Goal: Transaction & Acquisition: Purchase product/service

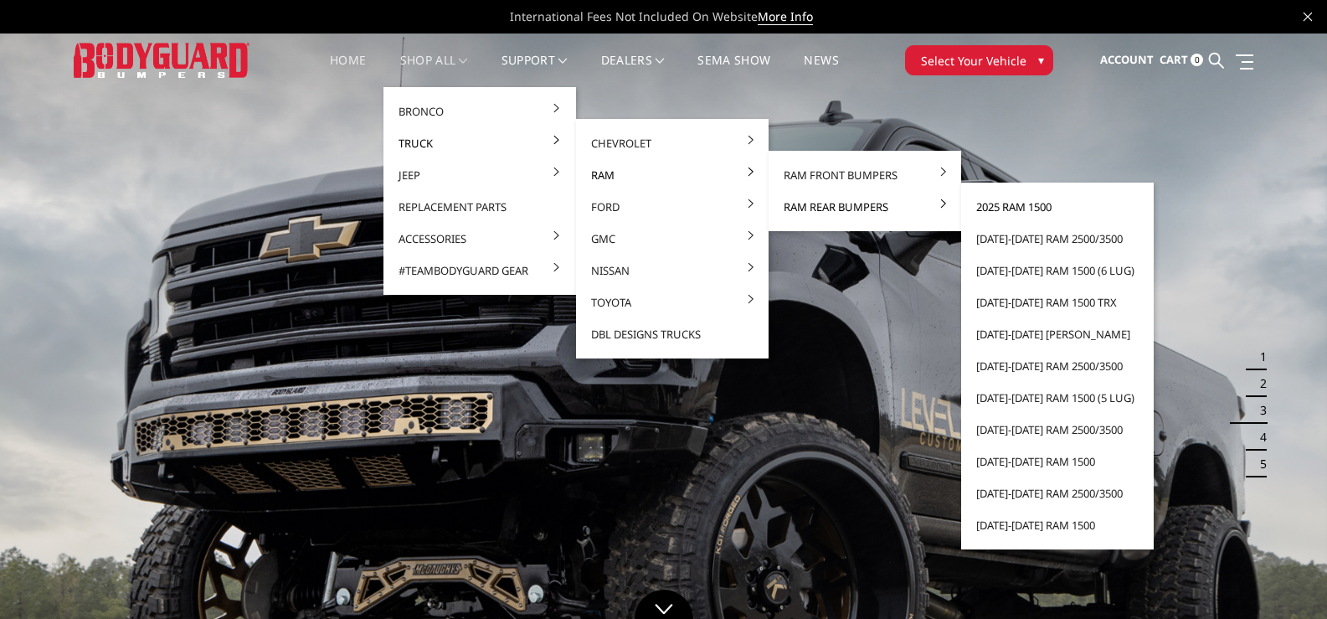
click at [1033, 209] on link "2025 Ram 1500" at bounding box center [1057, 207] width 179 height 32
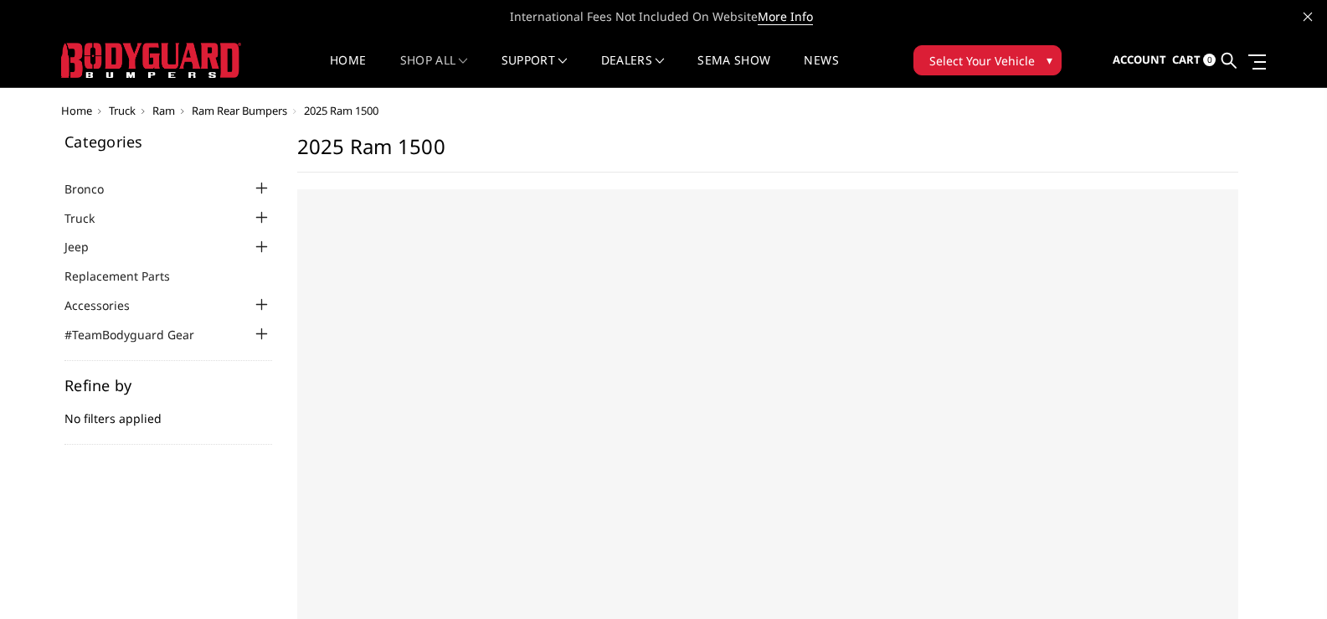
select select "US"
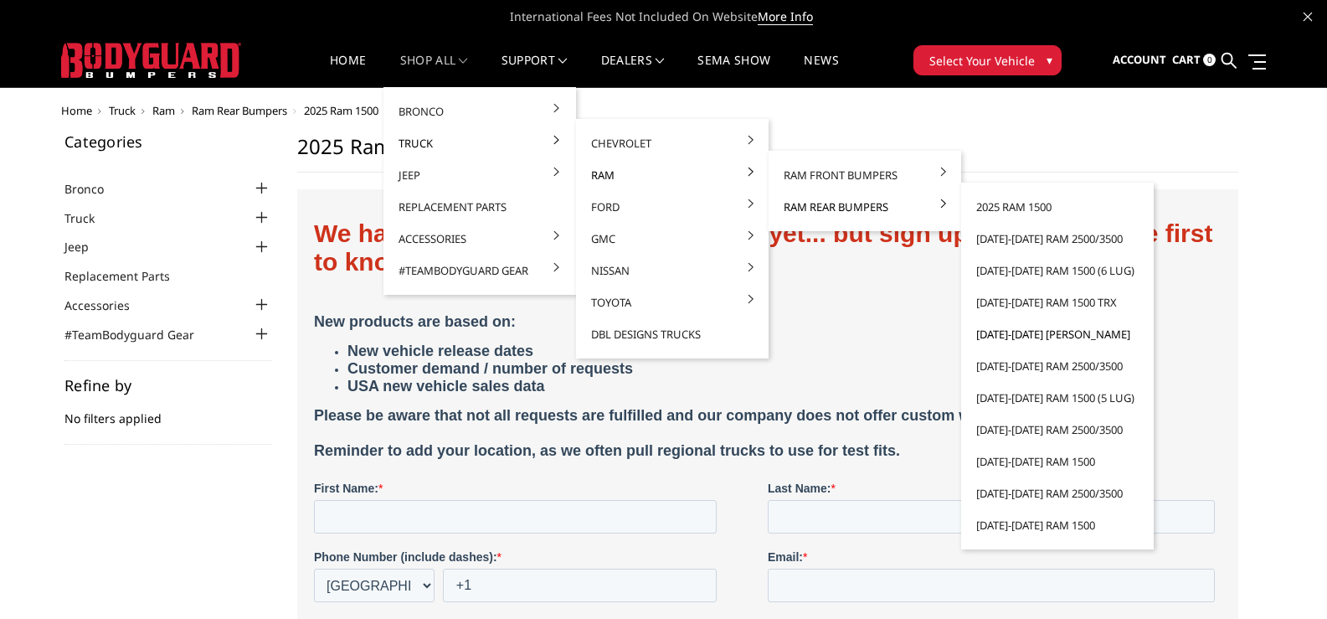
click at [1006, 335] on link "[DATE]-[DATE] [PERSON_NAME]" at bounding box center [1057, 334] width 179 height 32
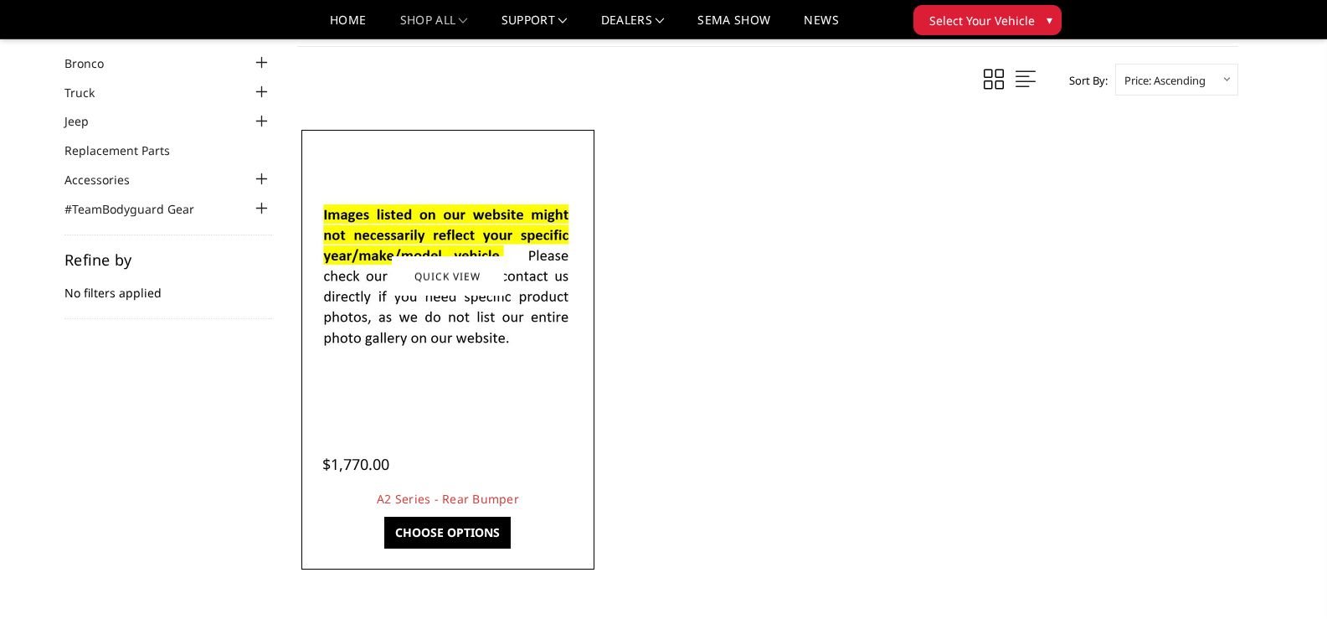
scroll to position [84, 0]
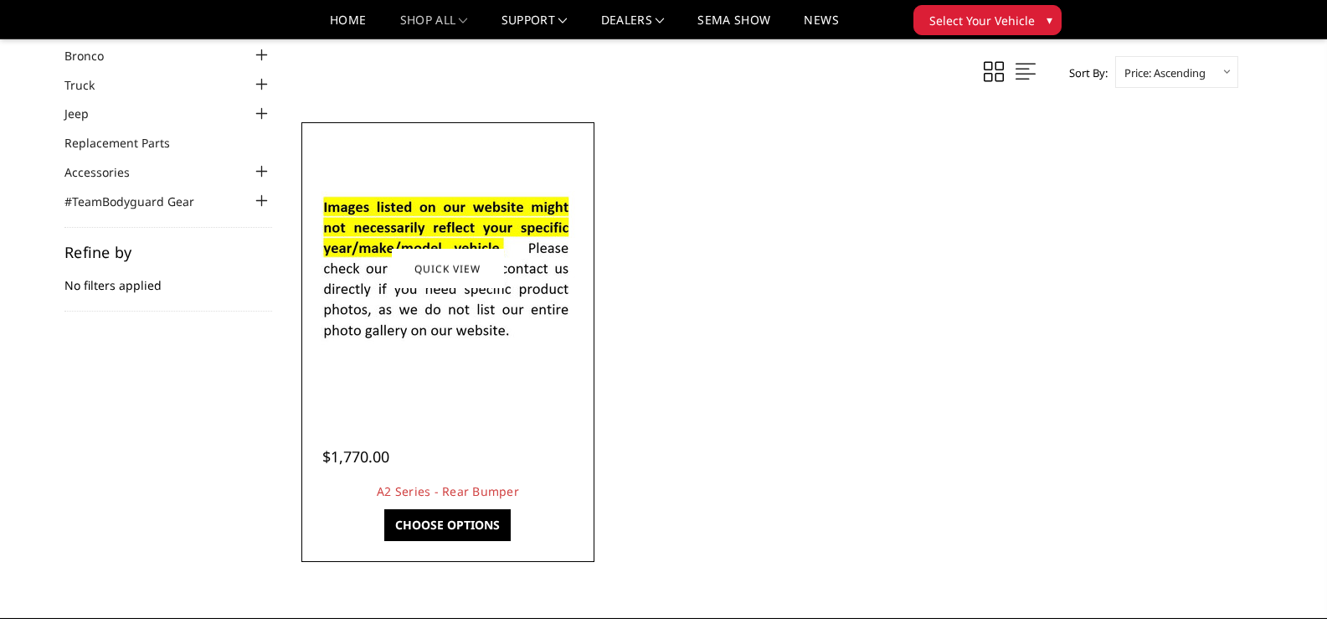
click at [438, 528] on link "Choose Options" at bounding box center [447, 525] width 126 height 32
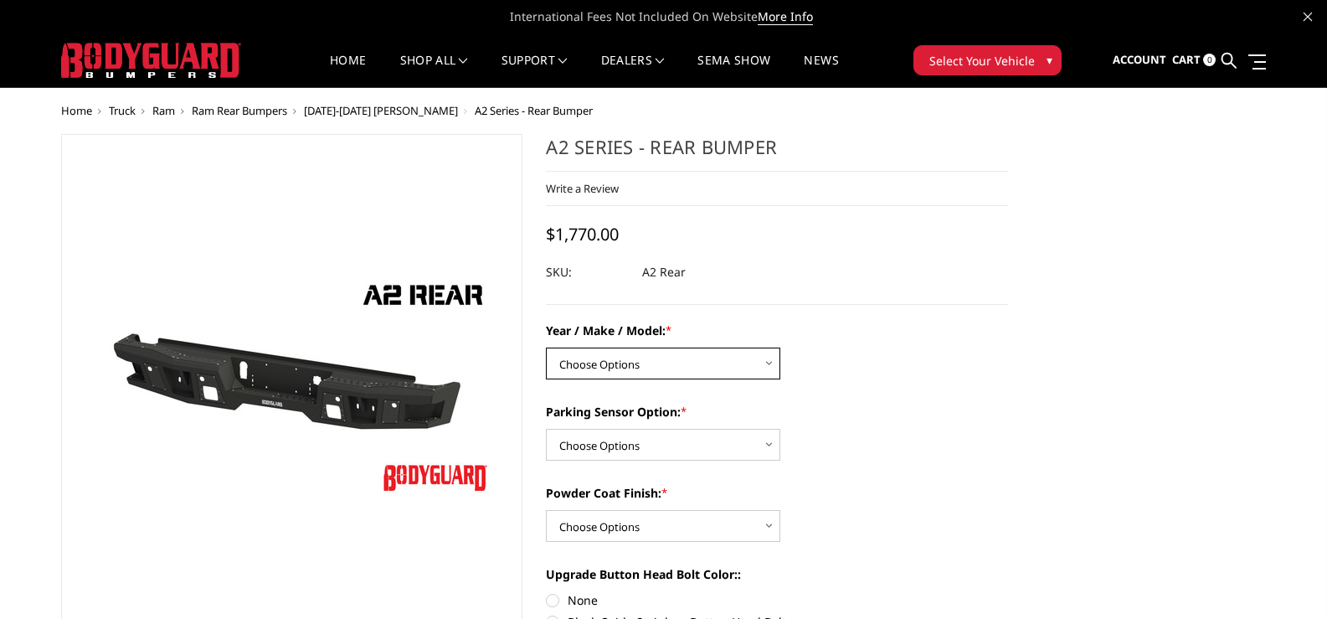
click at [606, 365] on select "Choose Options Chevrolet/GMC 20-24 2500 / 3500 Chevrolet/GMC 15-19 2500 / 3500 …" at bounding box center [663, 364] width 234 height 32
select select "1463"
click at [546, 348] on select "Choose Options Chevrolet/GMC 20-24 2500 / 3500 Chevrolet/GMC 15-19 2500 / 3500 …" at bounding box center [663, 364] width 234 height 32
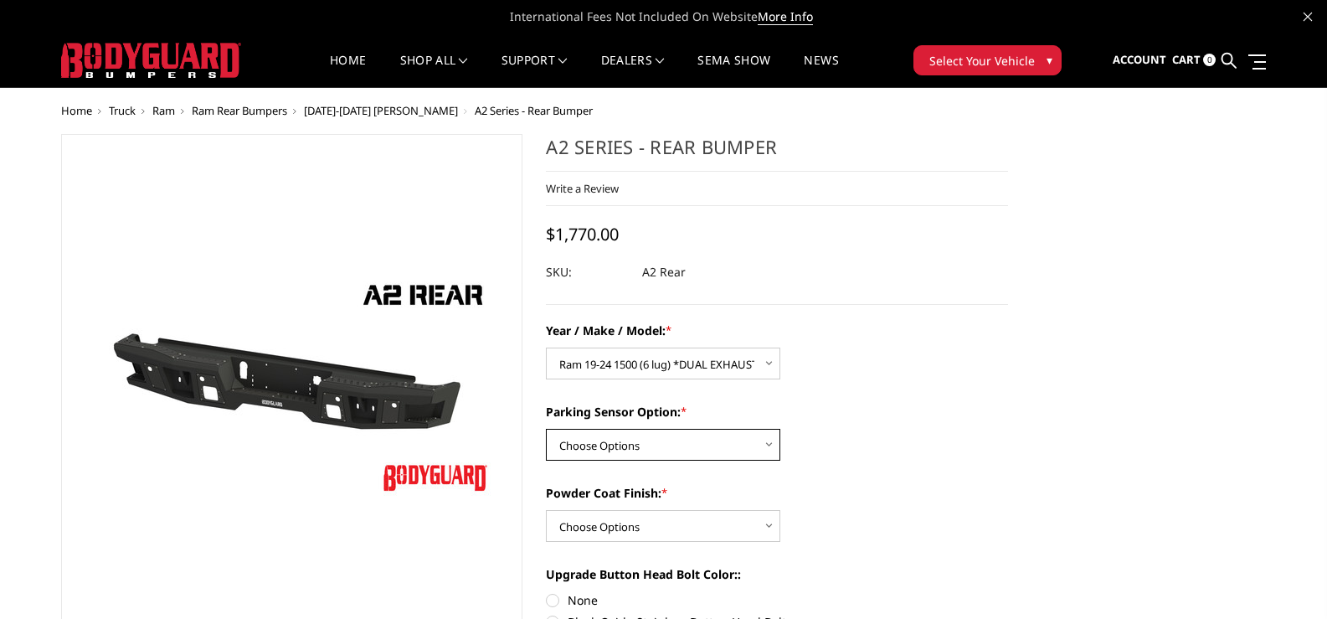
click at [640, 440] on select "Choose Options Yes - With sensor cutouts No - Without sensor cutouts" at bounding box center [663, 445] width 234 height 32
select select "564"
click at [546, 429] on select "Choose Options Yes - With sensor cutouts No - Without sensor cutouts" at bounding box center [663, 445] width 234 height 32
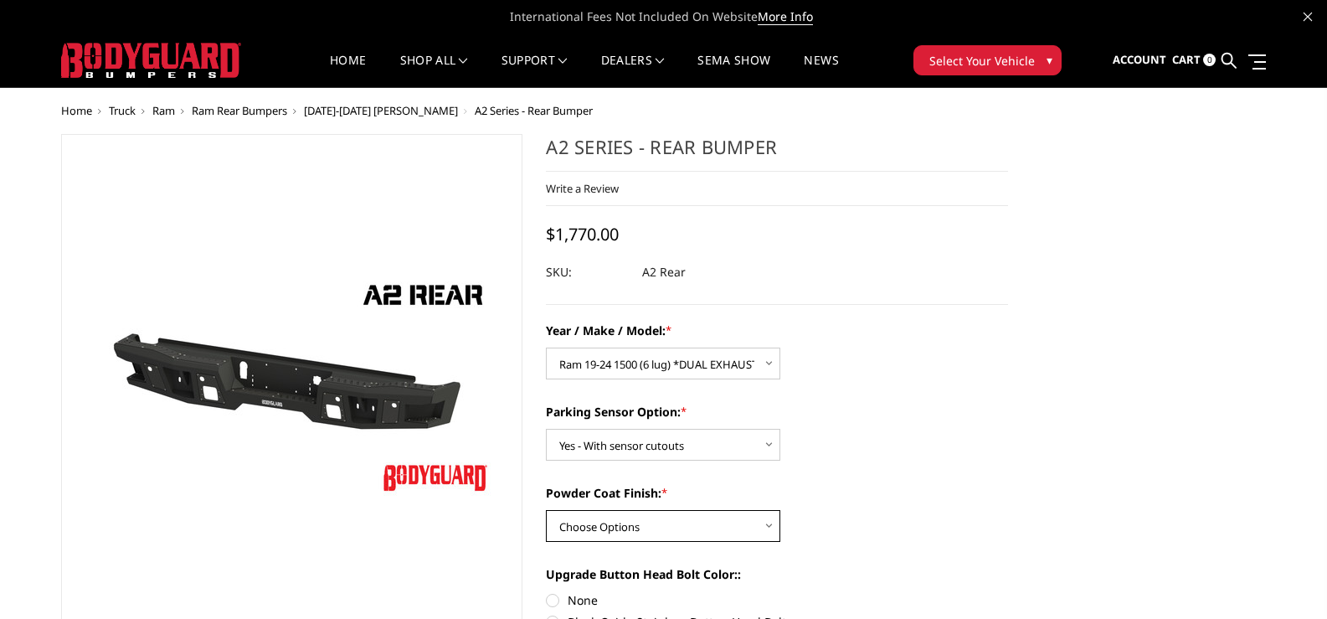
click at [656, 528] on select "Choose Options Bare metal (included) Texture black powder coat" at bounding box center [663, 526] width 234 height 32
select select "549"
click at [546, 510] on select "Choose Options Bare metal (included) Texture black powder coat" at bounding box center [663, 526] width 234 height 32
